Goal: Task Accomplishment & Management: Use online tool/utility

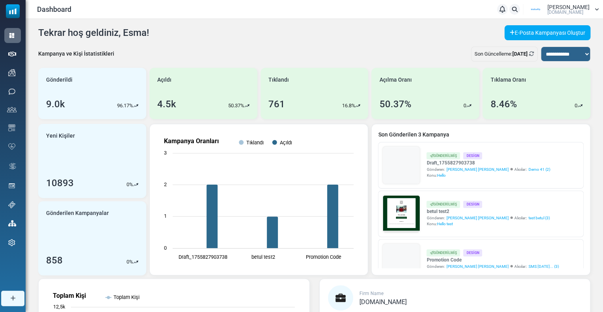
click at [545, 8] on img at bounding box center [535, 10] width 20 height 12
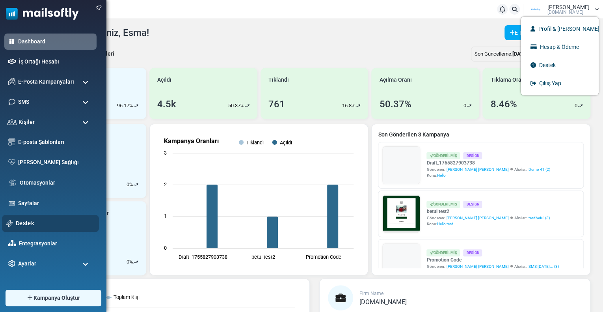
click at [24, 224] on link "Destek" at bounding box center [55, 223] width 79 height 9
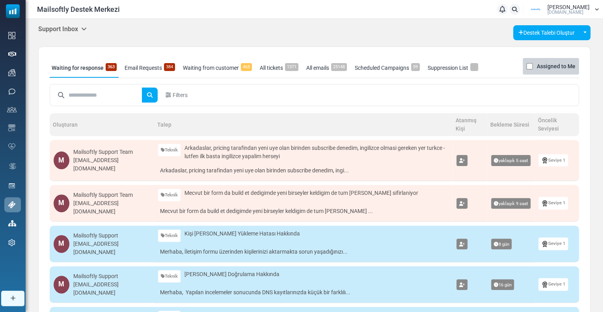
click at [76, 30] on h5 "Support Inbox" at bounding box center [62, 28] width 48 height 7
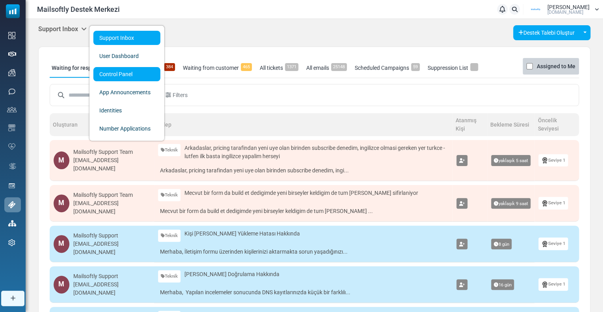
click at [101, 70] on link "Control Panel" at bounding box center [126, 74] width 67 height 14
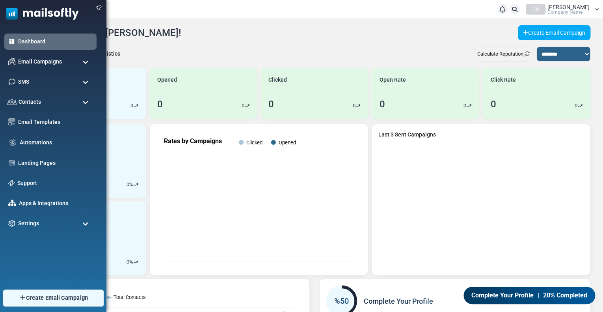
click at [58, 299] on span "Create Email Campaign" at bounding box center [57, 297] width 62 height 9
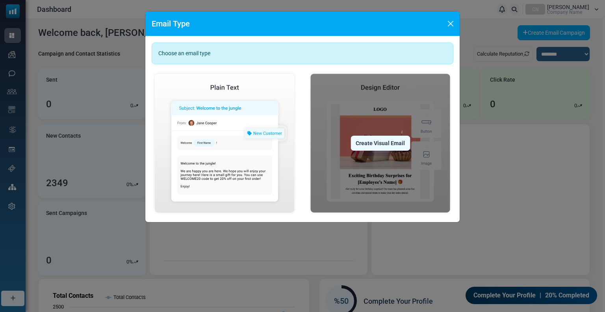
click at [386, 145] on div "Create Visual Email" at bounding box center [379, 142] width 59 height 15
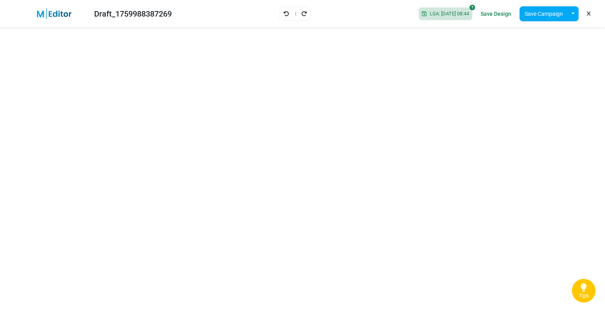
click at [590, 14] on link at bounding box center [588, 13] width 7 height 13
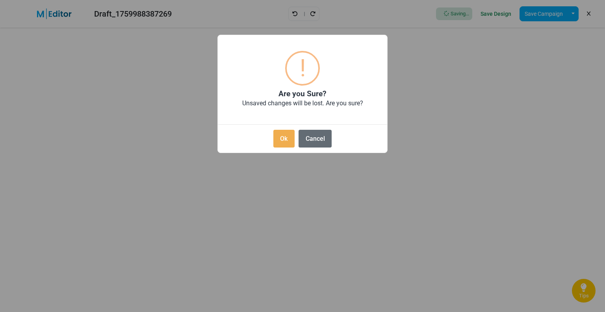
click at [313, 135] on button "Cancel" at bounding box center [315, 139] width 33 height 18
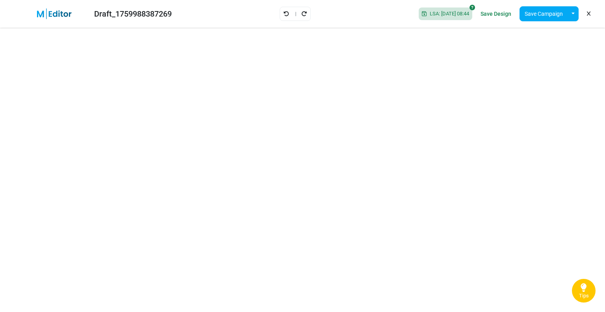
click at [589, 14] on icon at bounding box center [589, 14] width 4 height 0
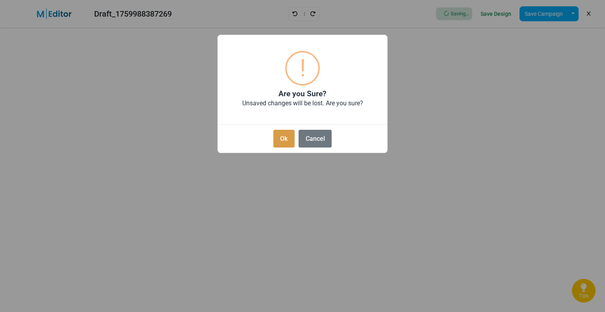
click at [281, 137] on button "Ok" at bounding box center [283, 139] width 21 height 18
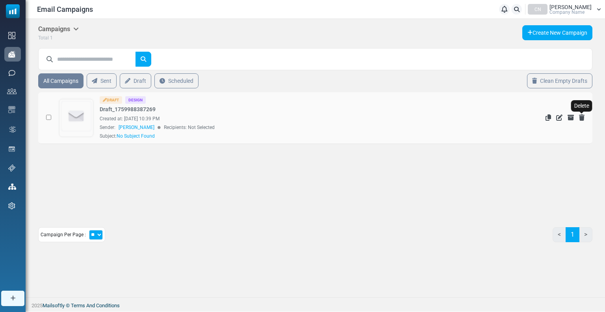
click at [581, 118] on icon "Delete" at bounding box center [582, 117] width 6 height 6
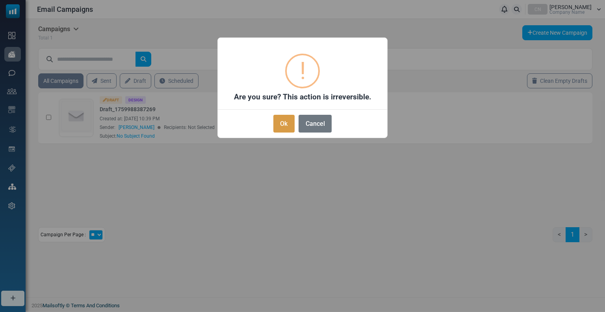
click at [289, 121] on button "Ok" at bounding box center [283, 124] width 21 height 18
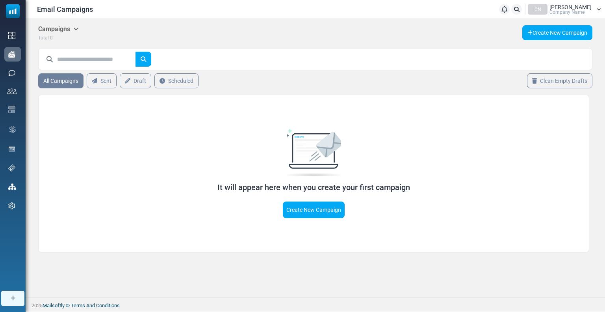
click at [576, 10] on span "Company Name" at bounding box center [566, 12] width 35 height 5
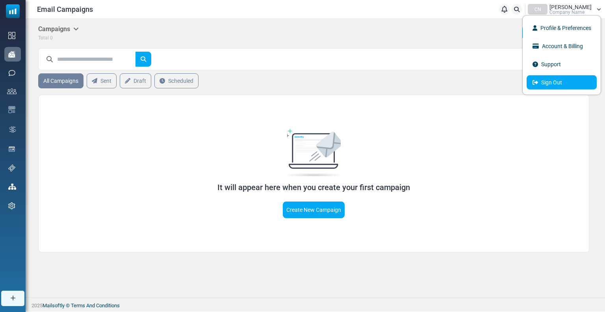
click at [553, 80] on link "Sign Out" at bounding box center [562, 82] width 70 height 14
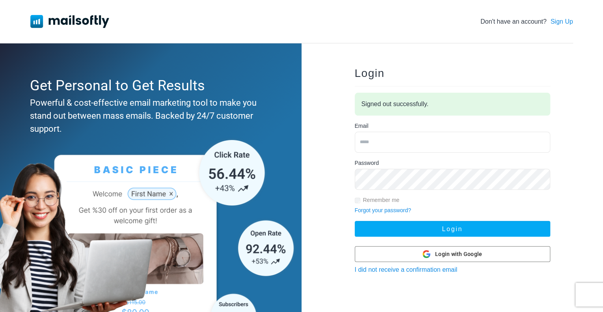
type input "**********"
click at [397, 145] on input "**********" at bounding box center [451, 142] width 195 height 21
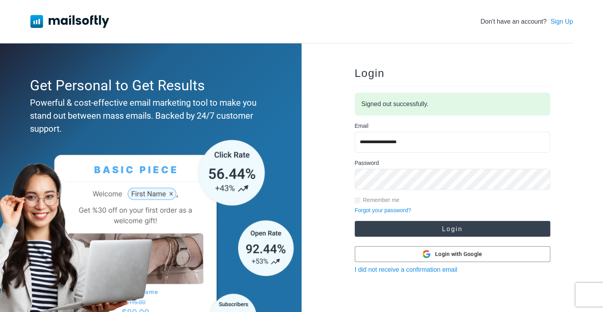
click at [379, 230] on button "Login" at bounding box center [451, 229] width 195 height 16
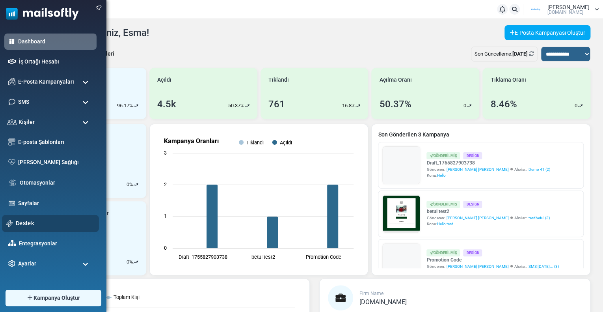
click at [26, 223] on link "Destek" at bounding box center [55, 223] width 79 height 9
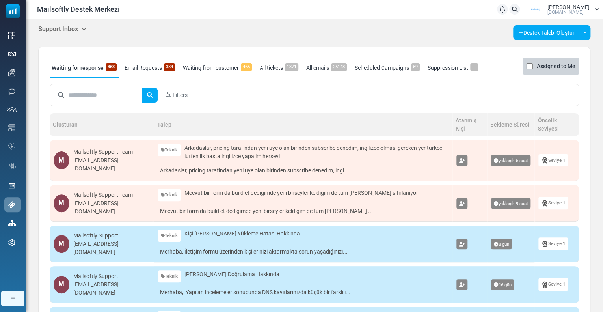
click at [55, 22] on div "Support Inbox Support Inbox User Dashboard Control Panel App Announcements Iden…" at bounding box center [314, 310] width 577 height 582
click at [57, 29] on h5 "Support Inbox" at bounding box center [62, 28] width 48 height 7
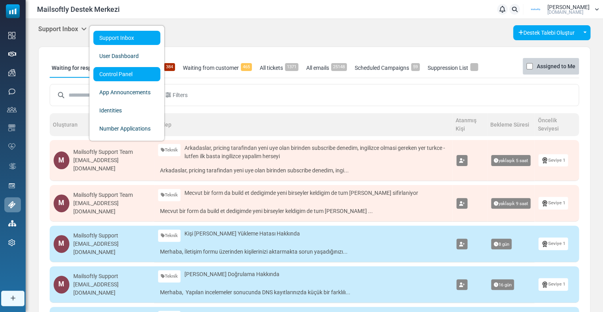
click at [102, 77] on link "Control Panel" at bounding box center [126, 74] width 67 height 14
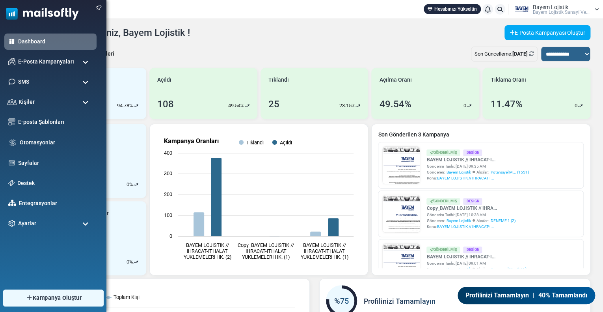
click at [30, 298] on img at bounding box center [28, 297] width 7 height 7
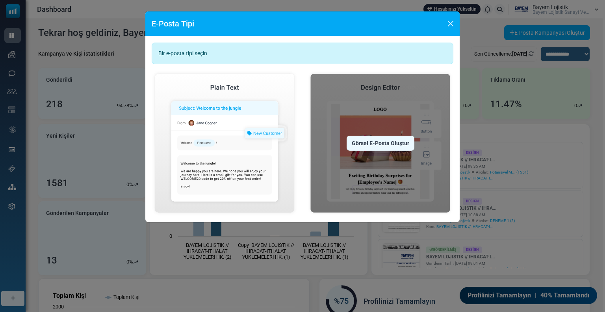
click at [368, 133] on img at bounding box center [380, 142] width 146 height 145
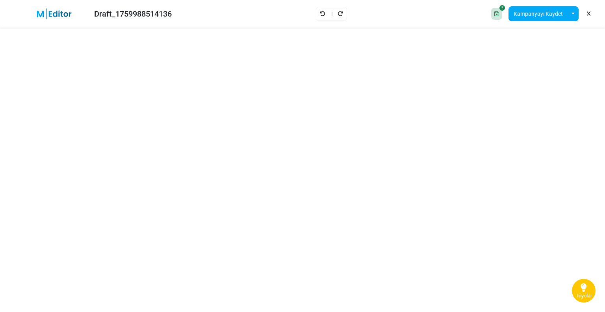
click at [18, 14] on div "Draft_1759988514136 Save Design Kampanyayı Kaydet Şablon Olarak Kaydet Bir Şabl…" at bounding box center [302, 14] width 605 height 28
click at [590, 14] on link at bounding box center [588, 13] width 7 height 13
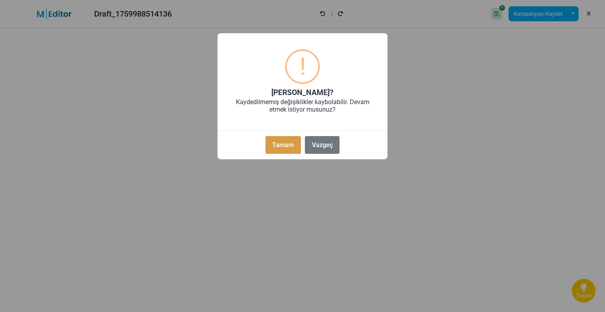
click at [297, 146] on button "Tamam" at bounding box center [282, 145] width 35 height 18
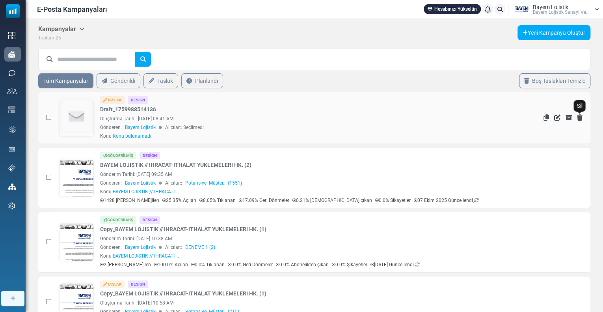
click at [581, 116] on icon "Sil" at bounding box center [580, 117] width 6 height 6
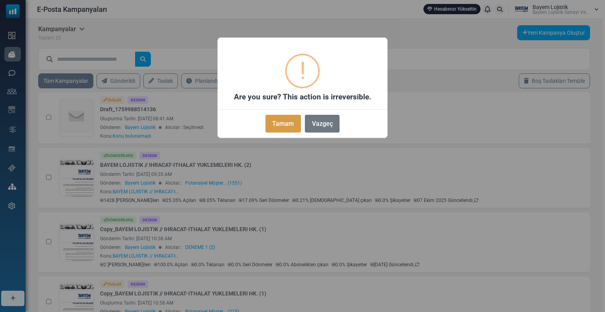
click at [280, 127] on button "Tamam" at bounding box center [282, 124] width 35 height 18
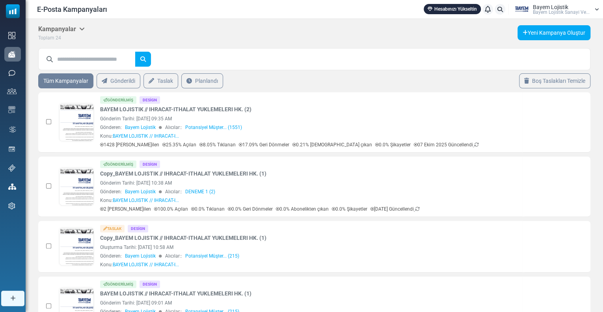
click at [534, 6] on span "Bayem Lojistik" at bounding box center [549, 7] width 35 height 6
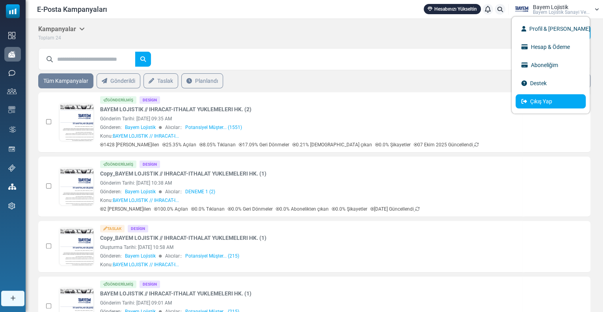
click at [548, 107] on link "Çıkış Yap" at bounding box center [550, 101] width 70 height 14
